Goal: Task Accomplishment & Management: Manage account settings

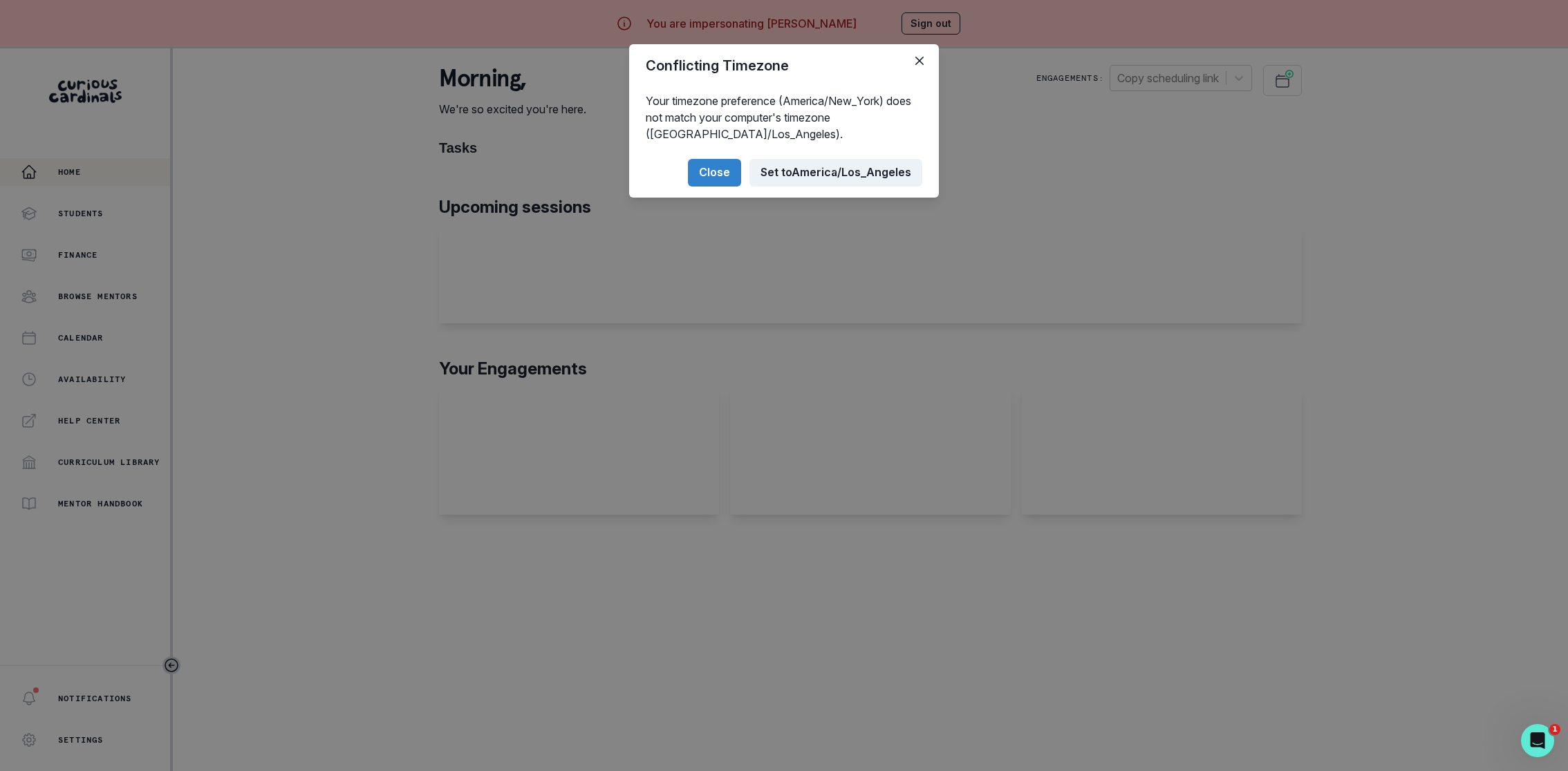
click at [798, 167] on button "Set to [GEOGRAPHIC_DATA]/Los_Angeles" at bounding box center [836, 172] width 173 height 28
click at [715, 179] on button "Close" at bounding box center [714, 172] width 53 height 28
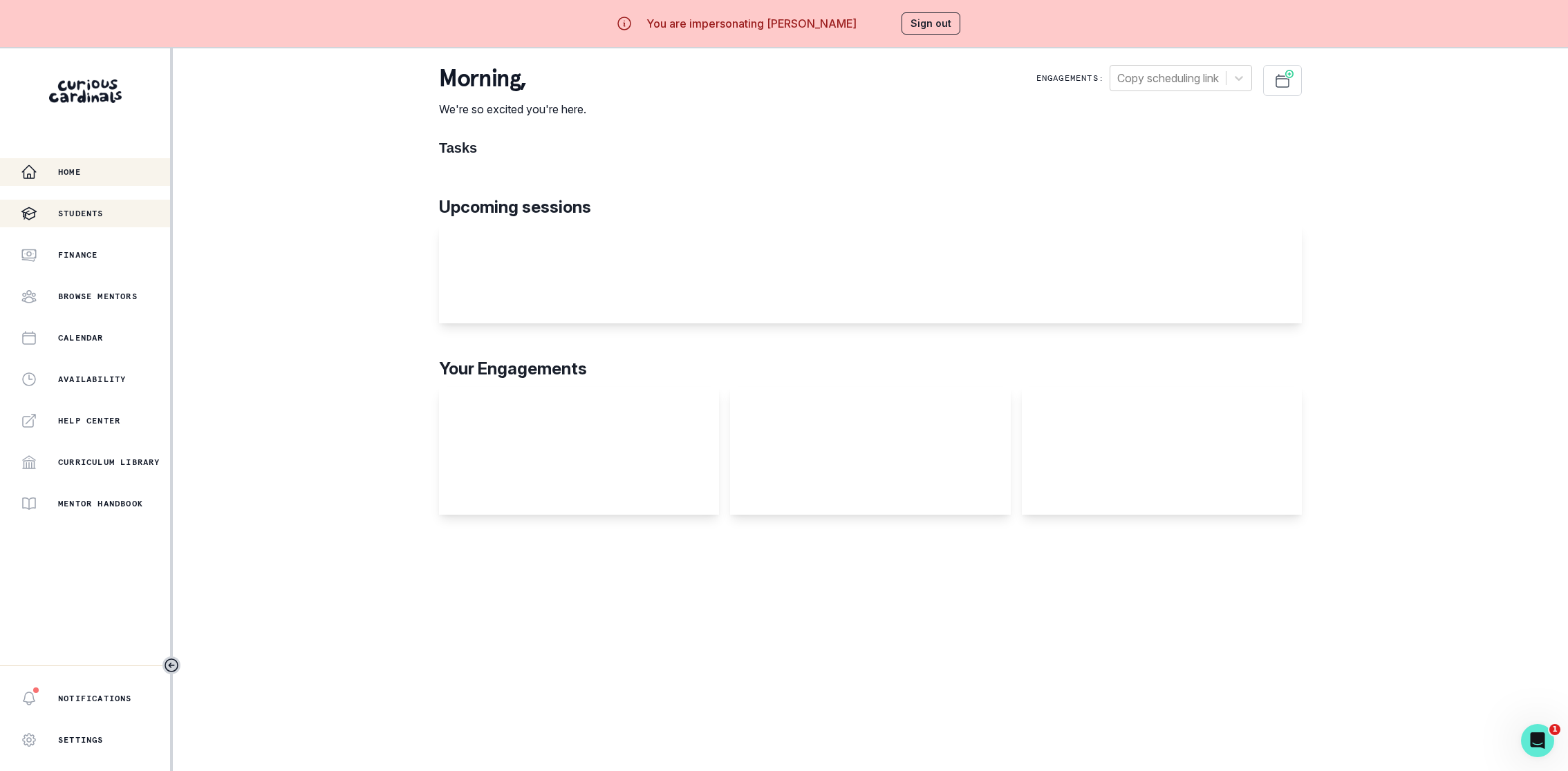
click at [116, 211] on div "Students" at bounding box center [95, 213] width 149 height 17
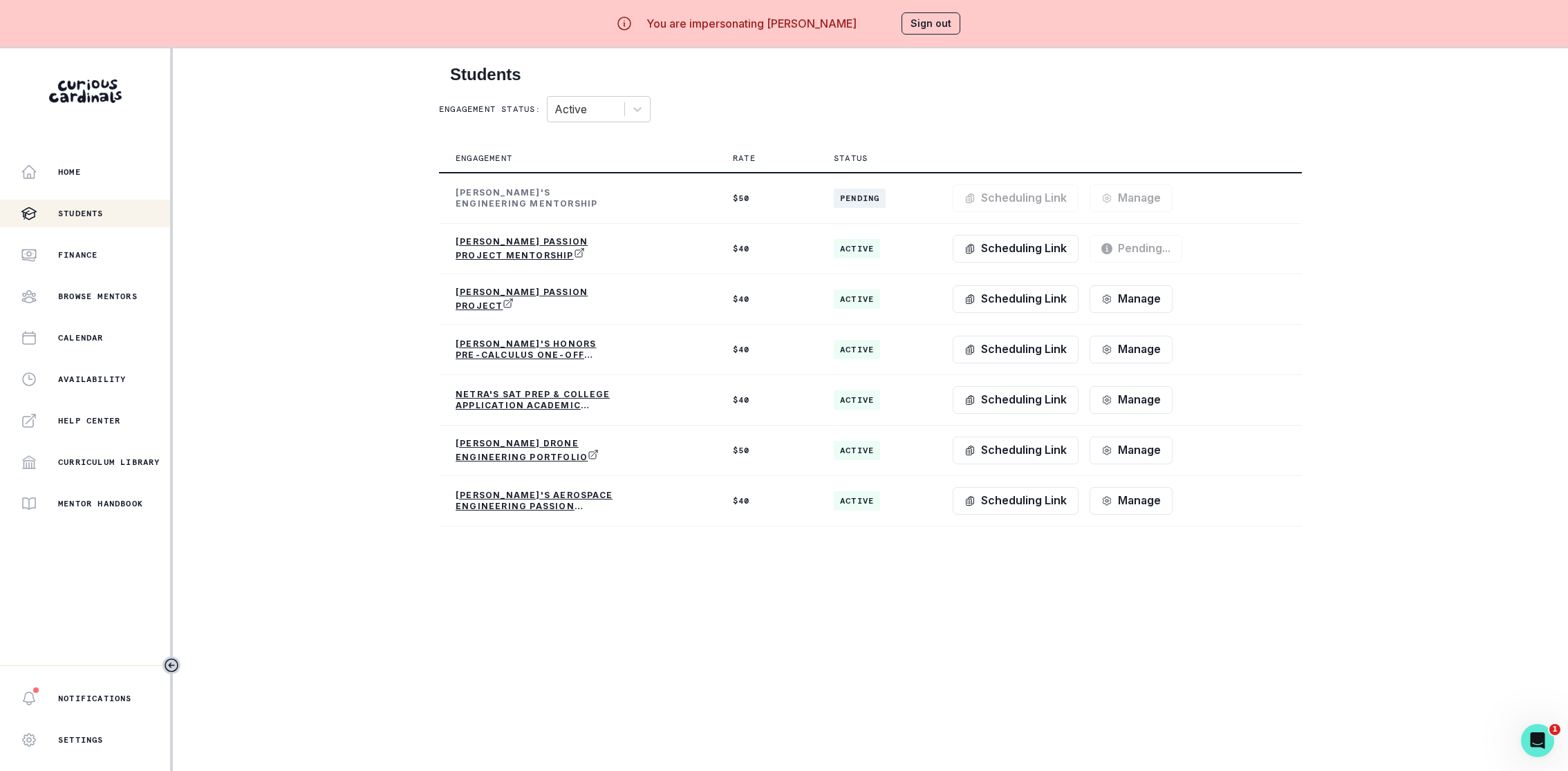
click at [603, 550] on main "Students Engagement status: Active Engagement Rate Status [PERSON_NAME]'s Engin…" at bounding box center [870, 433] width 885 height 771
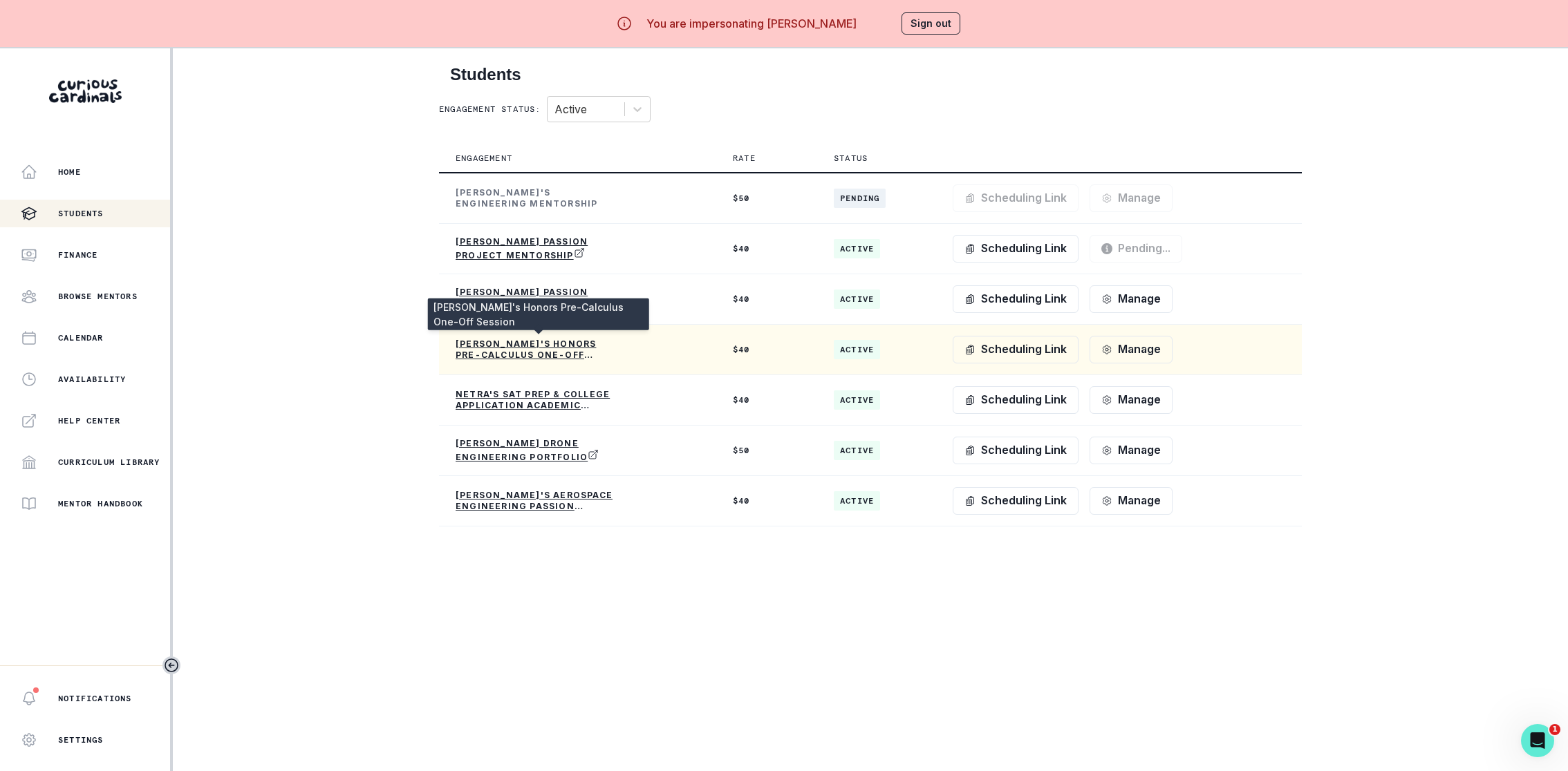
click at [561, 344] on p "[PERSON_NAME]'s Honors Pre-Calculus One-Off Session" at bounding box center [538, 349] width 166 height 22
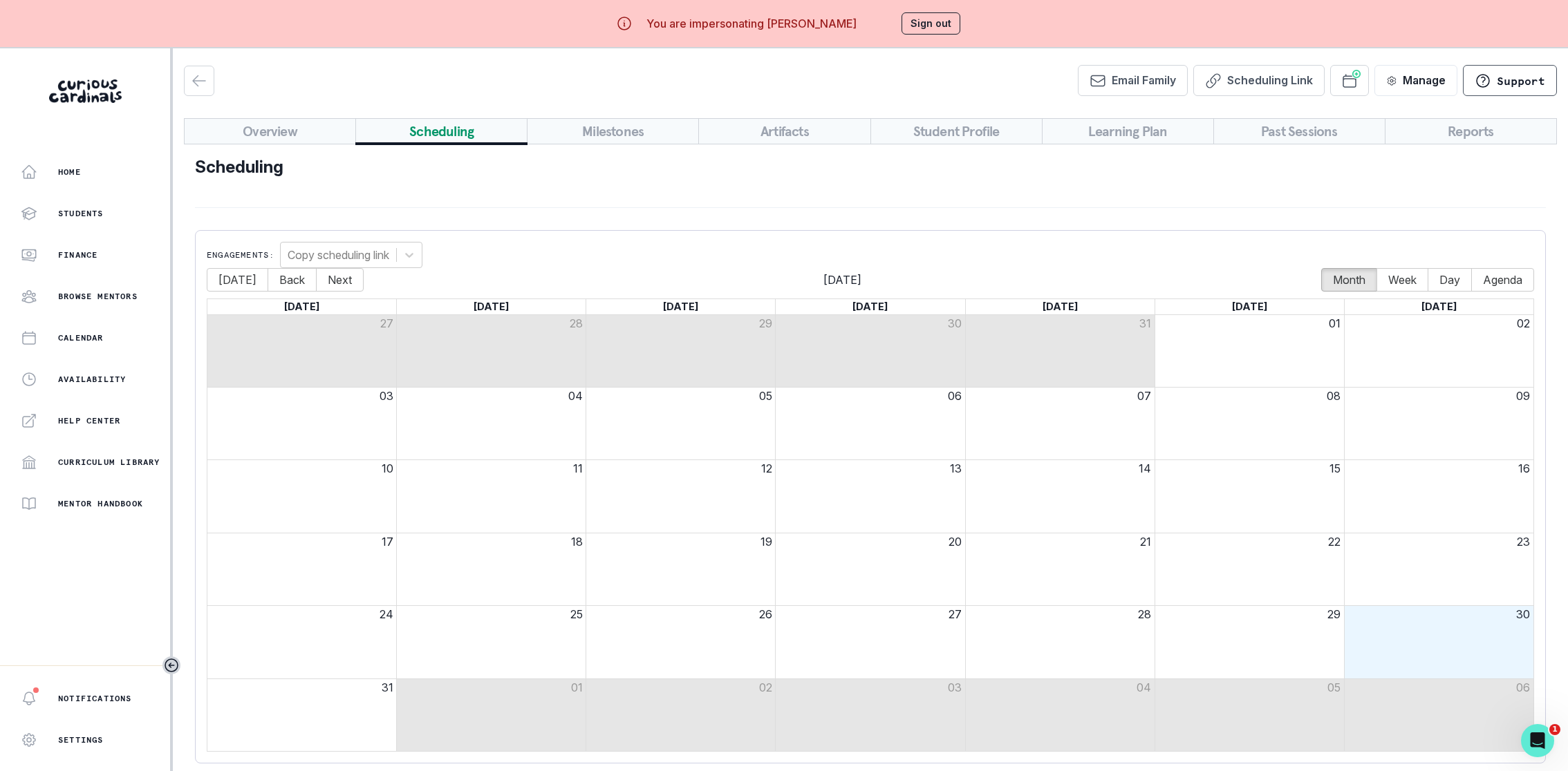
click at [452, 130] on button "Scheduling" at bounding box center [441, 132] width 172 height 26
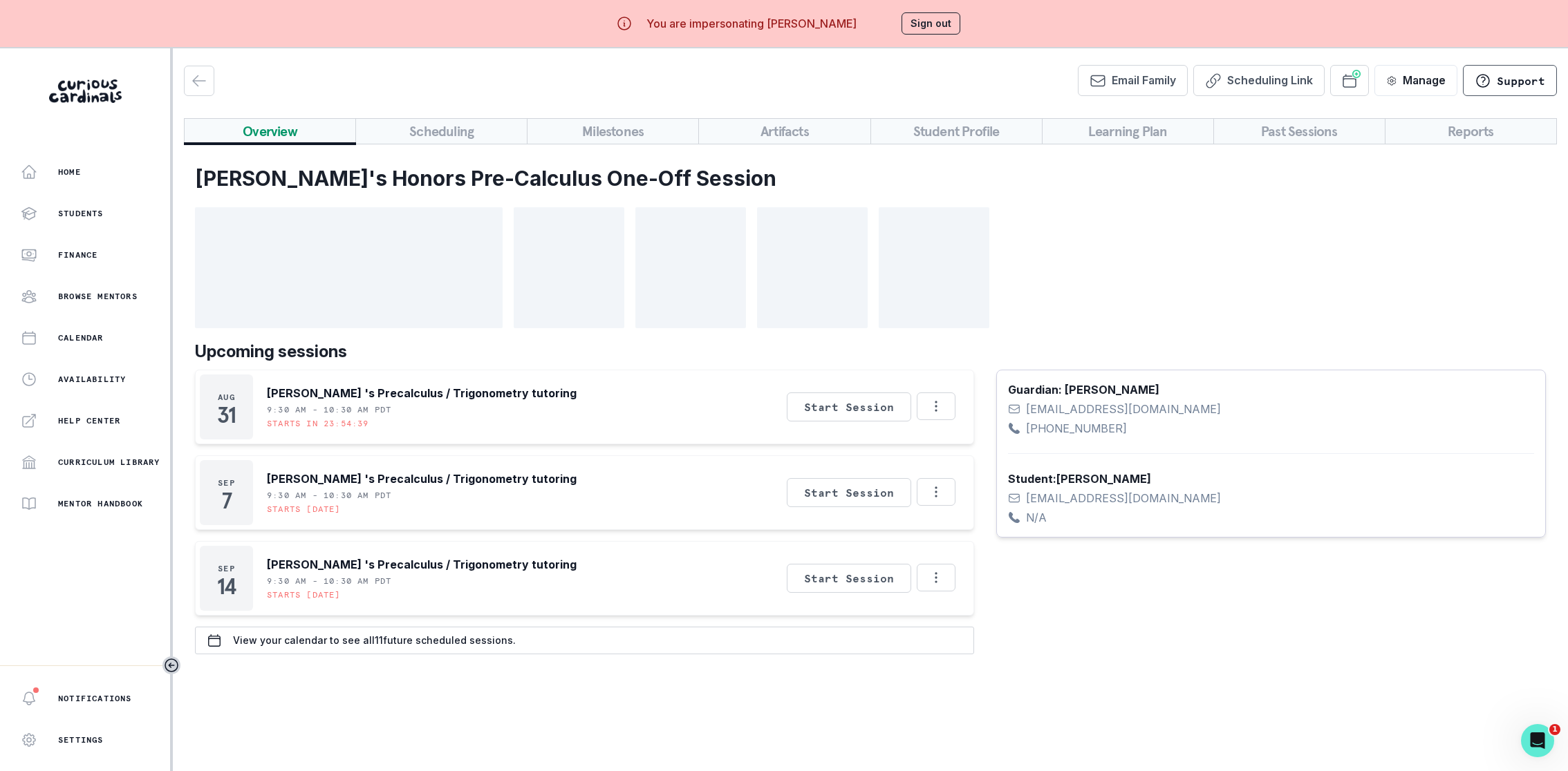
click at [306, 128] on button "Overview" at bounding box center [270, 132] width 172 height 26
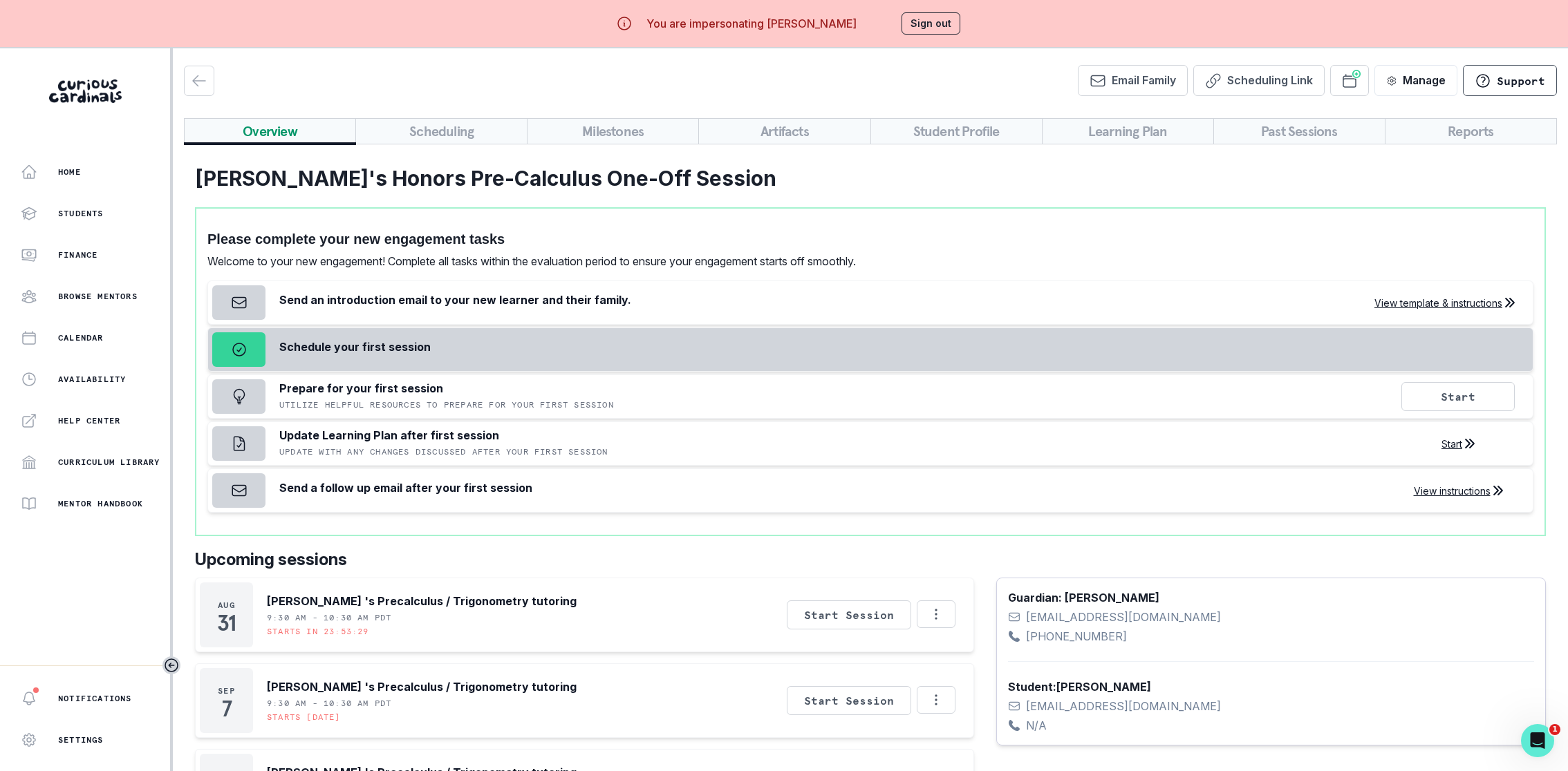
scroll to position [66, 0]
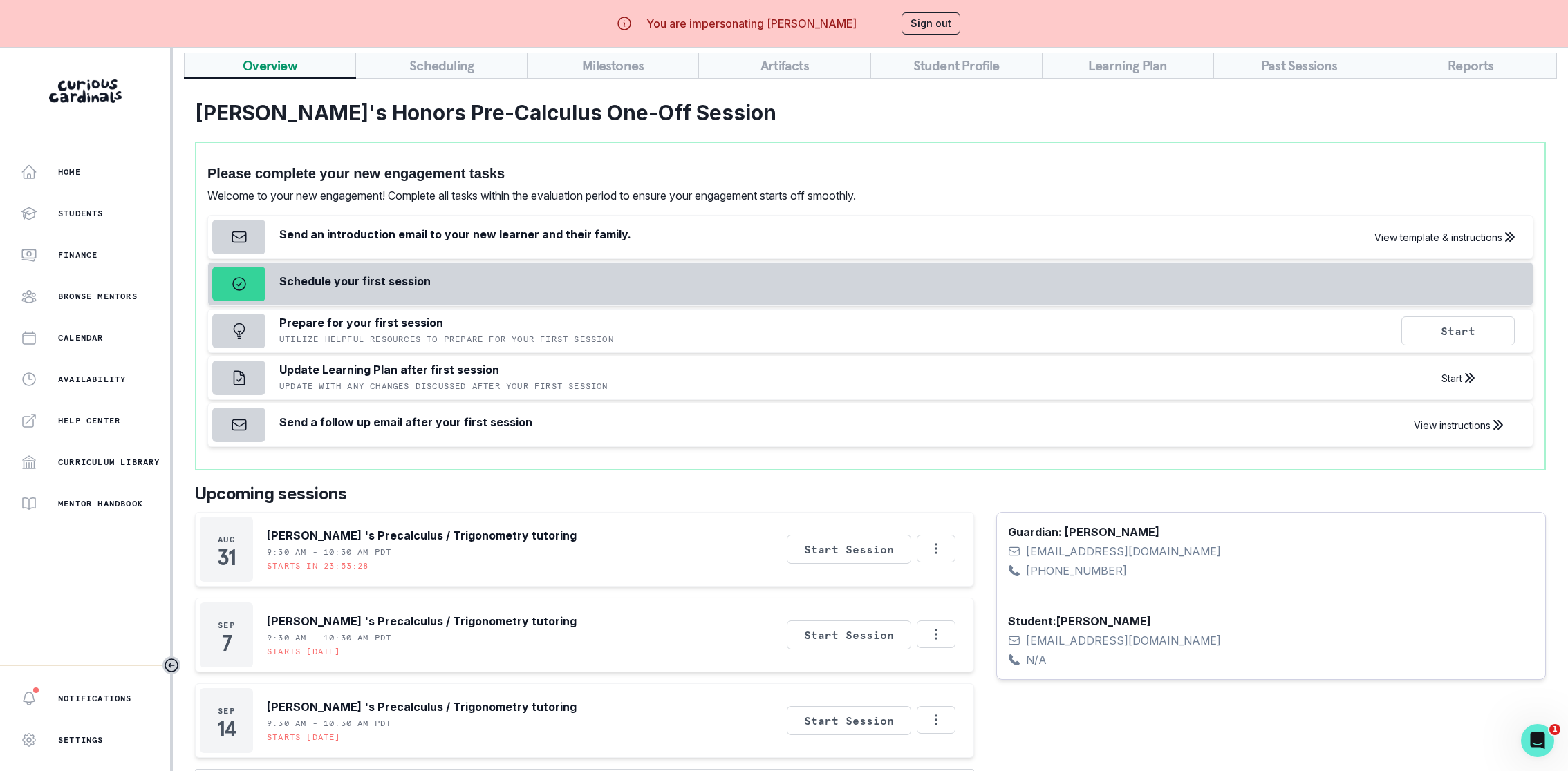
click at [944, 560] on div "Start Session Re-Invite CC Notetaker Reschedule Session Cancel Session Copy Stu…" at bounding box center [871, 550] width 169 height 29
click at [943, 550] on icon "Options" at bounding box center [936, 548] width 15 height 15
click at [955, 612] on button "Reschedule Session" at bounding box center [994, 609] width 154 height 25
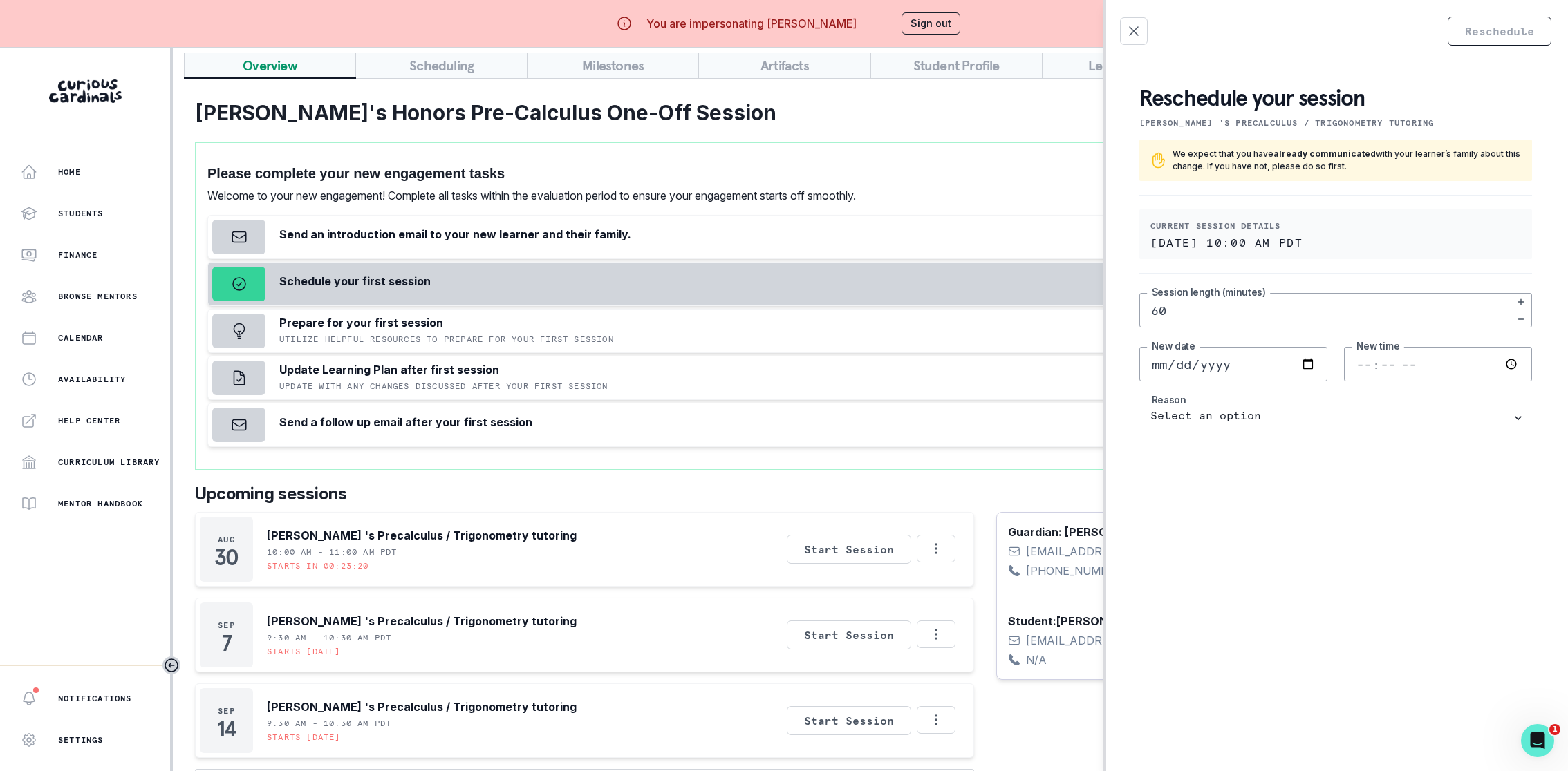
click at [1221, 239] on p "[DATE] 10:00 AM PDT" at bounding box center [1336, 242] width 371 height 11
click at [944, 477] on div "Reschedule Reschedule your session [PERSON_NAME] 's Precalculus / Trigonometry …" at bounding box center [784, 385] width 1568 height 771
